Goal: Check status: Check status

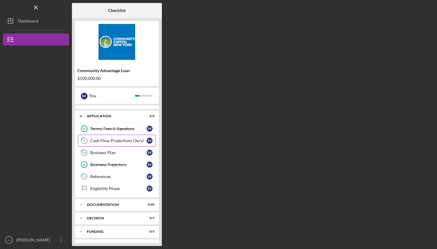
scroll to position [20, 0]
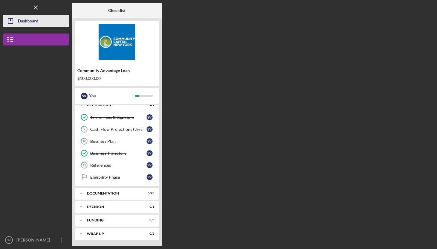
click at [18, 22] on div "Dashboard" at bounding box center [28, 21] width 20 height 13
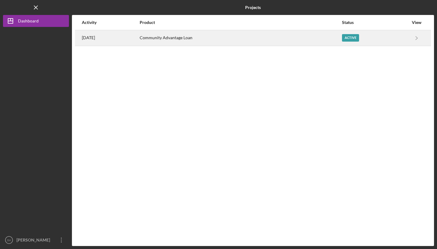
click at [206, 40] on div "Community Advantage Loan" at bounding box center [241, 38] width 202 height 15
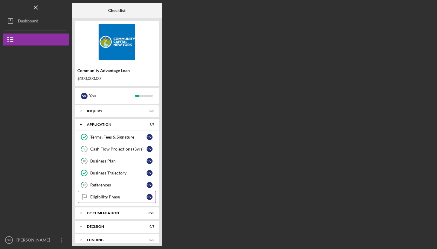
scroll to position [20, 0]
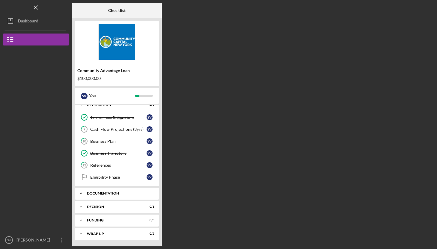
click at [103, 193] on div "Documentation" at bounding box center [119, 194] width 64 height 4
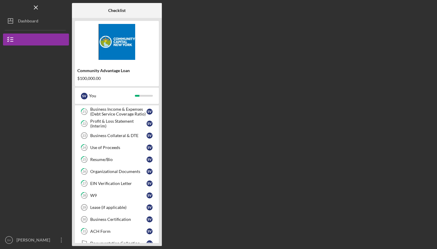
scroll to position [263, 0]
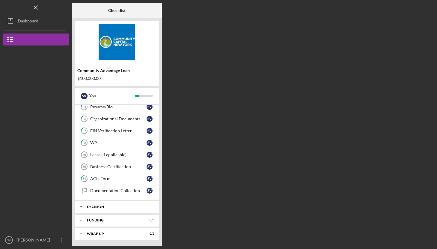
click at [103, 207] on div "Decision" at bounding box center [119, 207] width 64 height 4
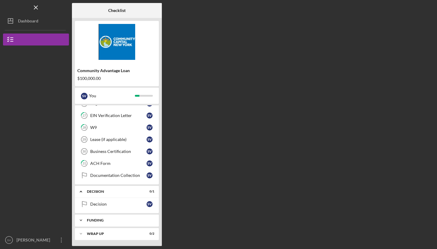
click at [103, 218] on div "Icon/Expander Funding 0 / 3" at bounding box center [117, 221] width 84 height 12
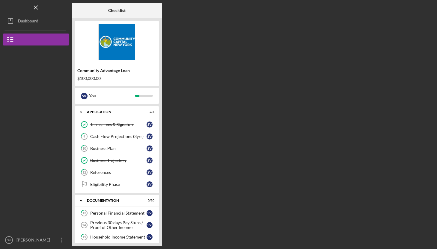
scroll to position [0, 0]
